Goal: Subscribe to service/newsletter

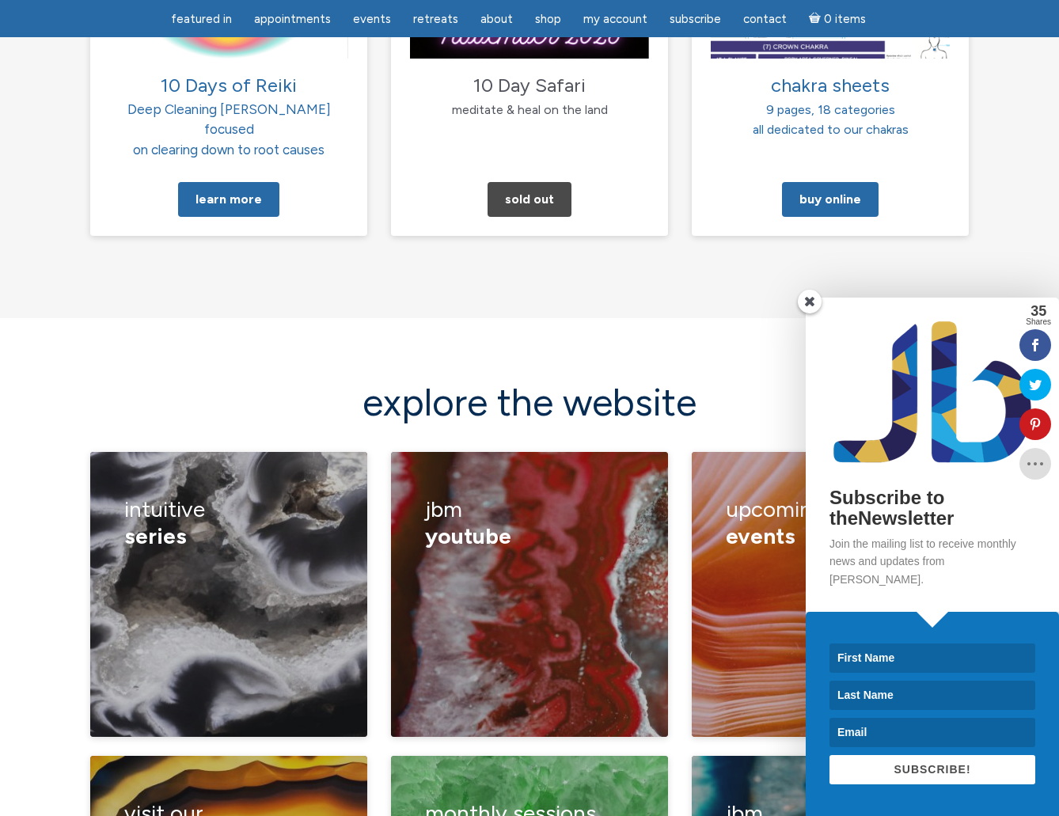
scroll to position [1899, 0]
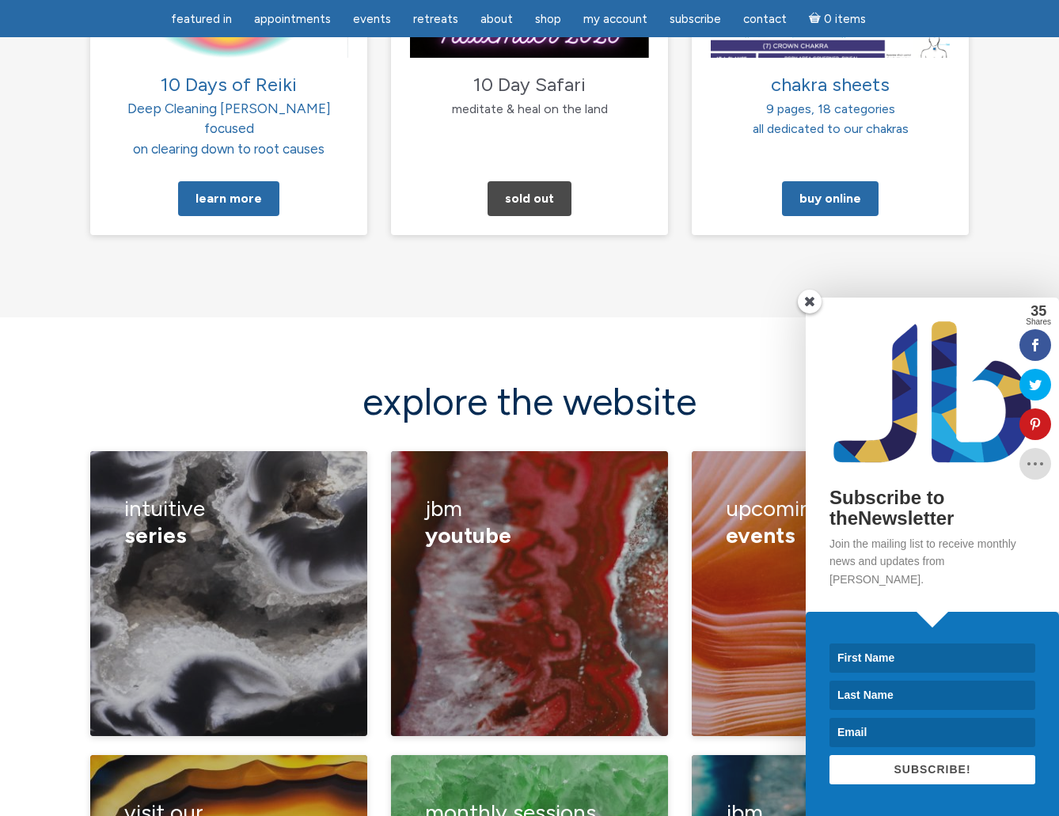
click at [894, 662] on input at bounding box center [932, 657] width 206 height 29
type input "[PERSON_NAME]"
click at [907, 691] on input at bounding box center [932, 694] width 206 height 29
type input "[PERSON_NAME]"
click at [901, 732] on input at bounding box center [932, 732] width 206 height 29
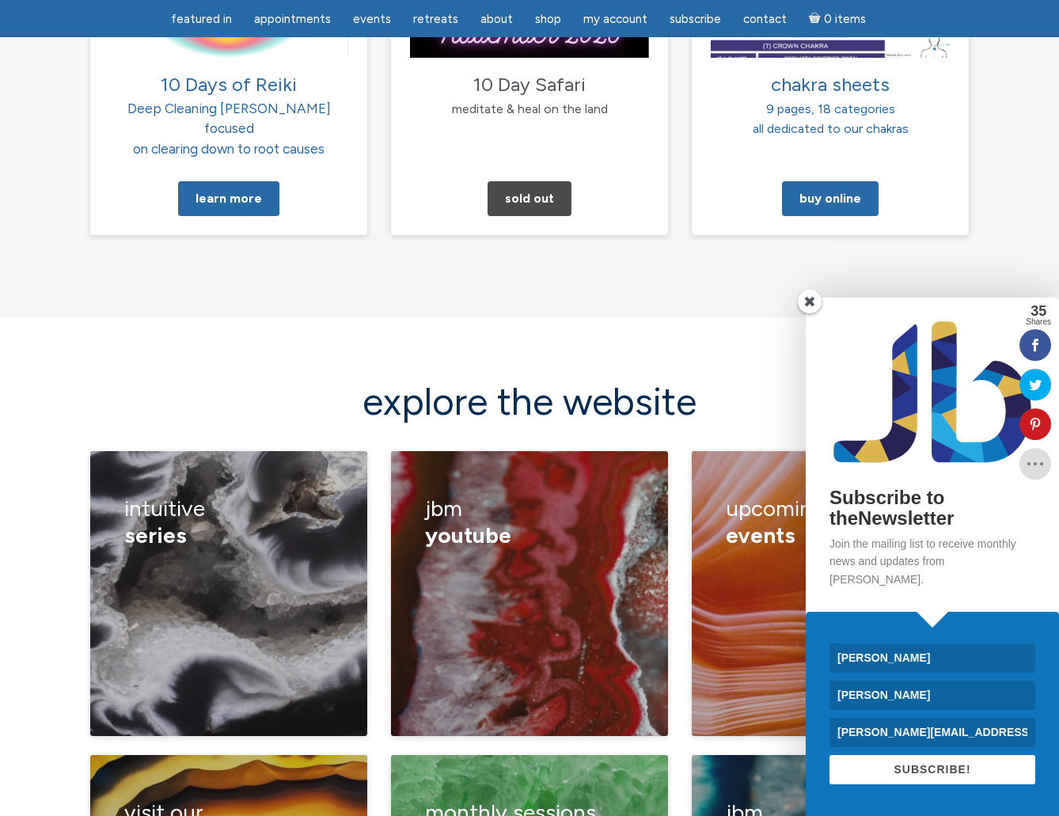
type input "[PERSON_NAME][EMAIL_ADDRESS][PERSON_NAME][DOMAIN_NAME]"
click at [944, 770] on span "SUBSCRIBE!" at bounding box center [931, 769] width 77 height 13
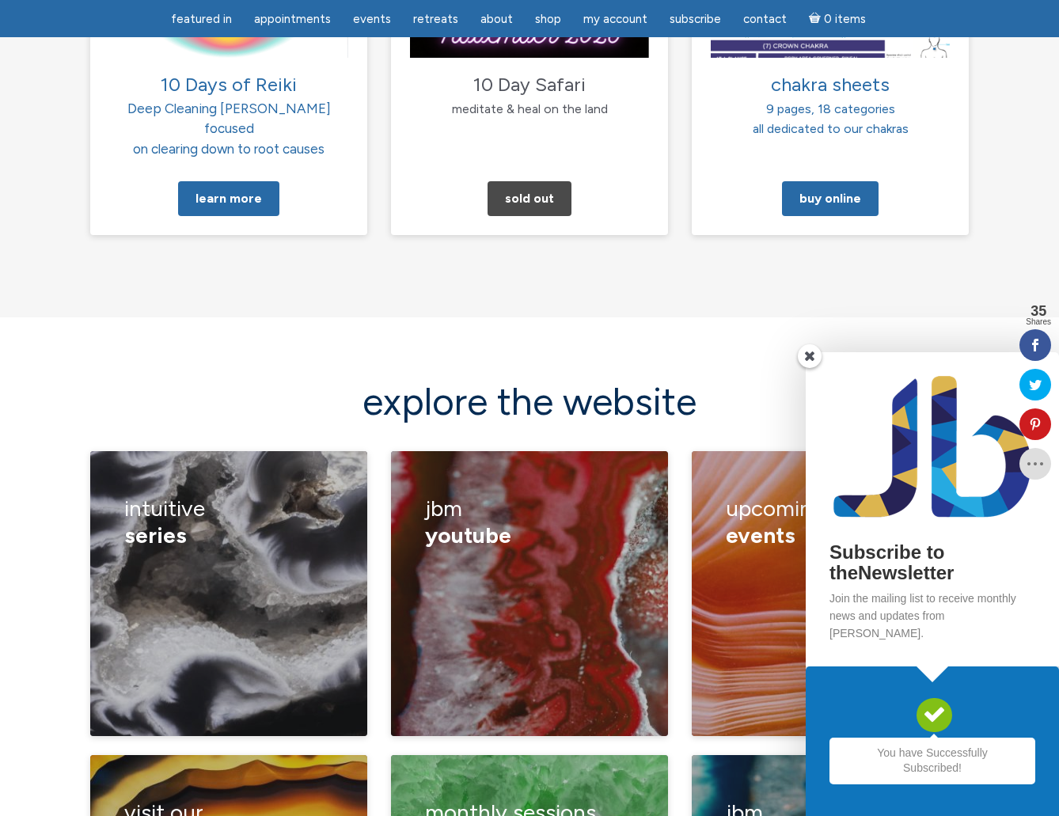
click at [808, 368] on span at bounding box center [809, 356] width 24 height 24
